Goal: Navigation & Orientation: Find specific page/section

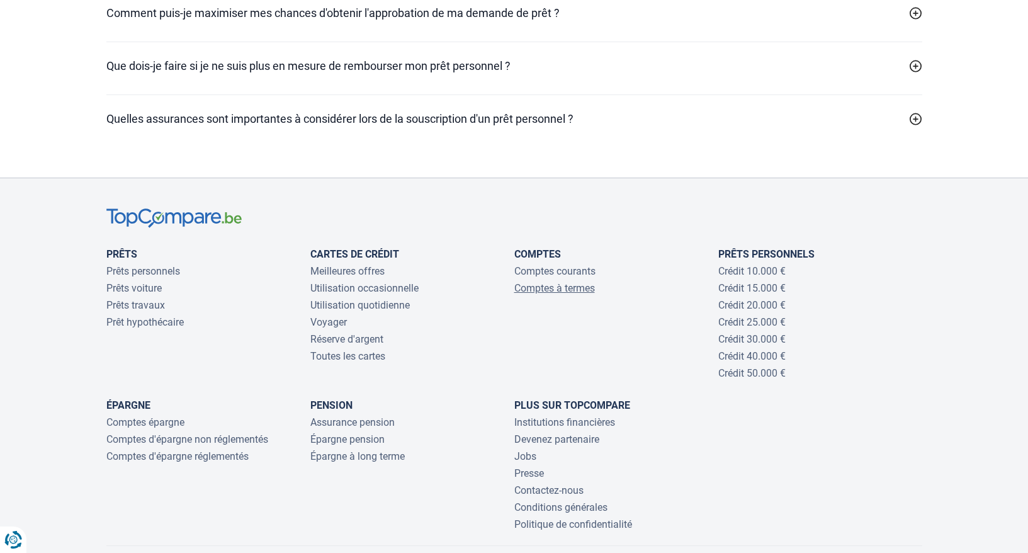
click at [549, 294] on link "Comptes à termes" at bounding box center [554, 288] width 81 height 12
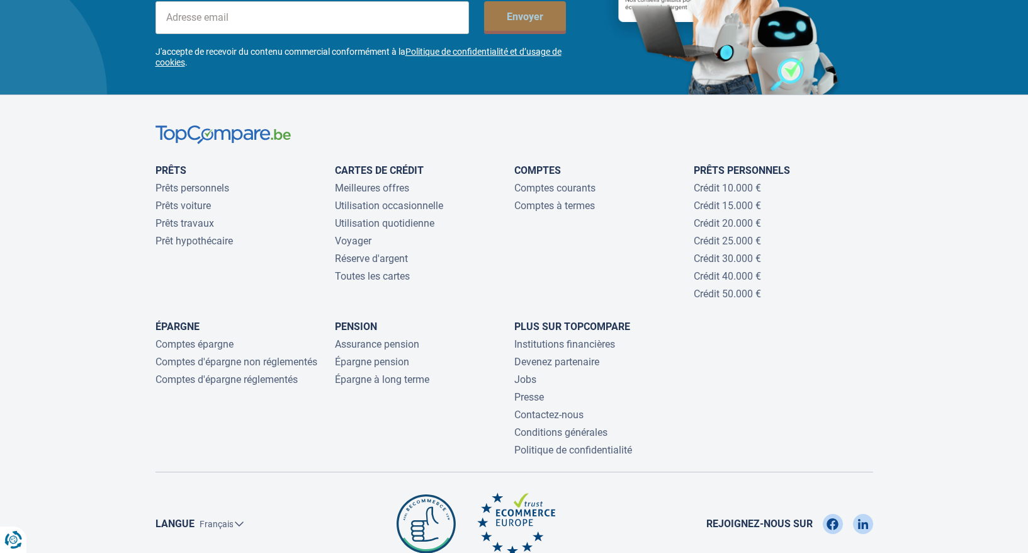
scroll to position [4342, 0]
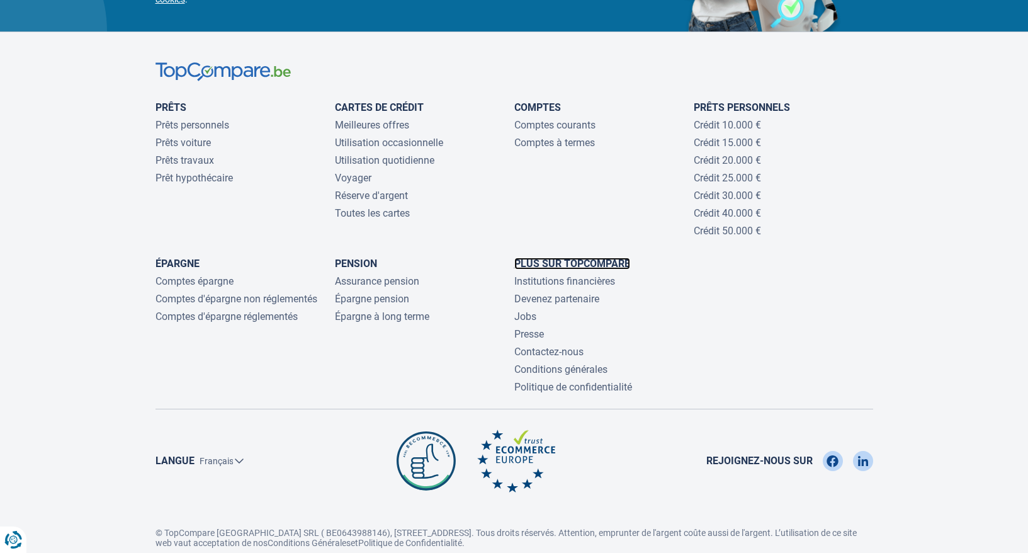
click at [563, 262] on link "Plus sur TopCompare" at bounding box center [572, 263] width 116 height 12
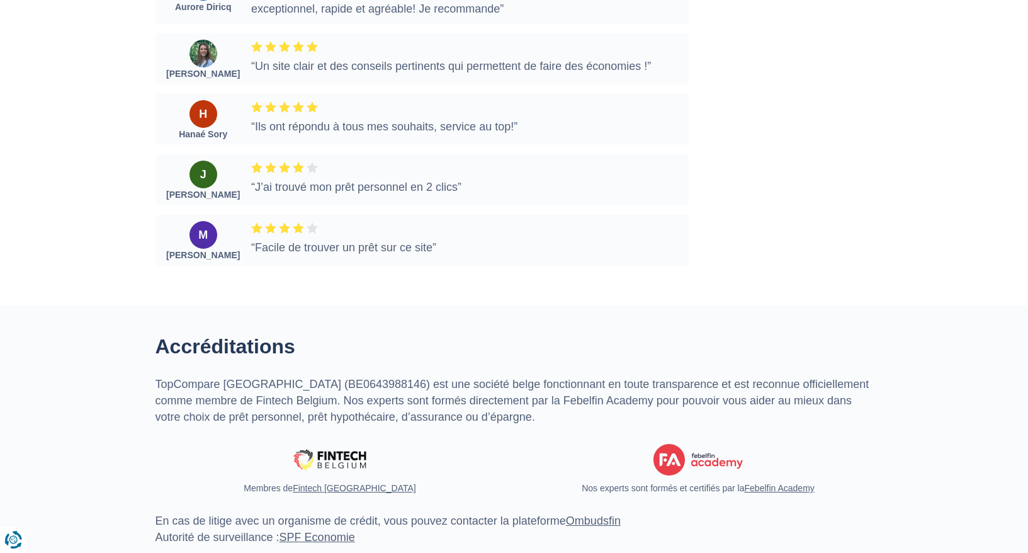
scroll to position [2140, 0]
